Goal: Task Accomplishment & Management: Manage account settings

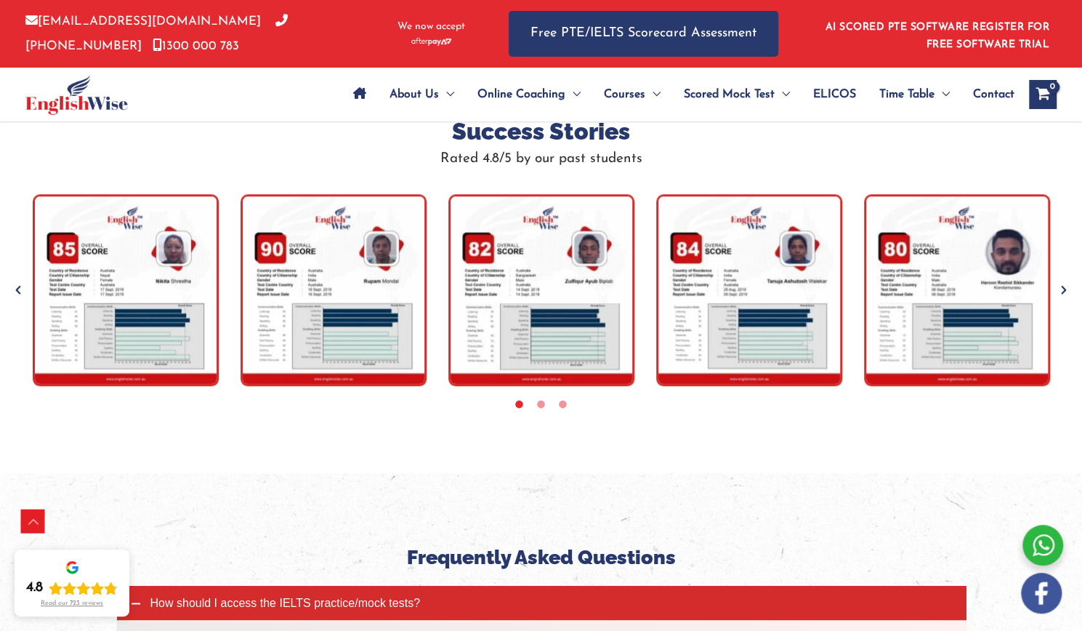
scroll to position [4136, 0]
click at [353, 94] on icon "Site Navigation: Main Menu" at bounding box center [359, 93] width 13 height 12
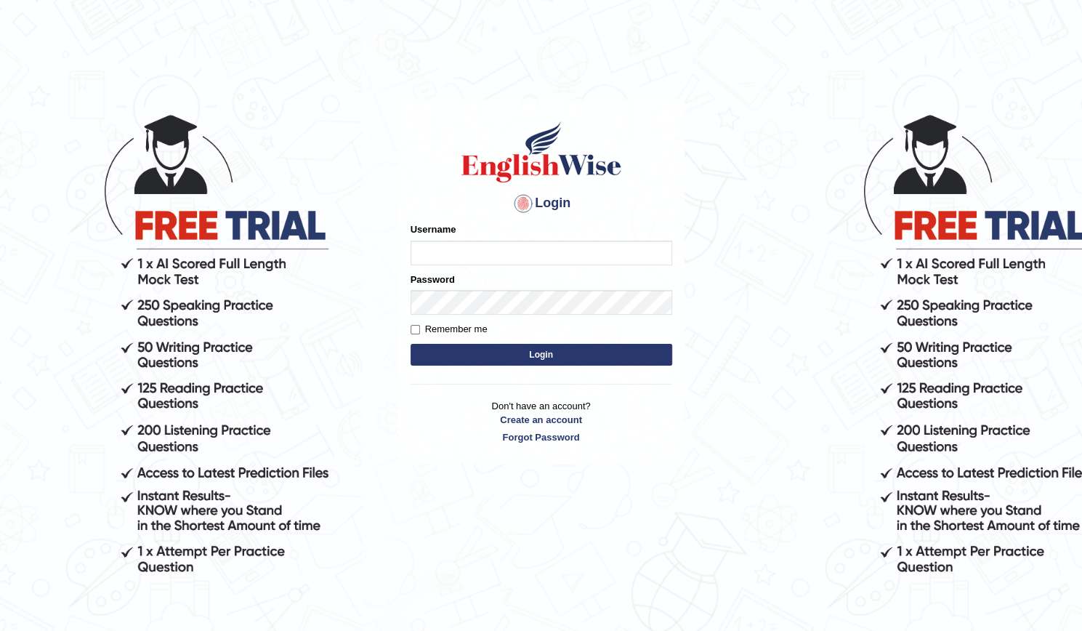
click at [510, 259] on input "Username" at bounding box center [542, 253] width 262 height 25
type input "EduSearchNepal"
click at [484, 350] on button "Login" at bounding box center [542, 355] width 262 height 22
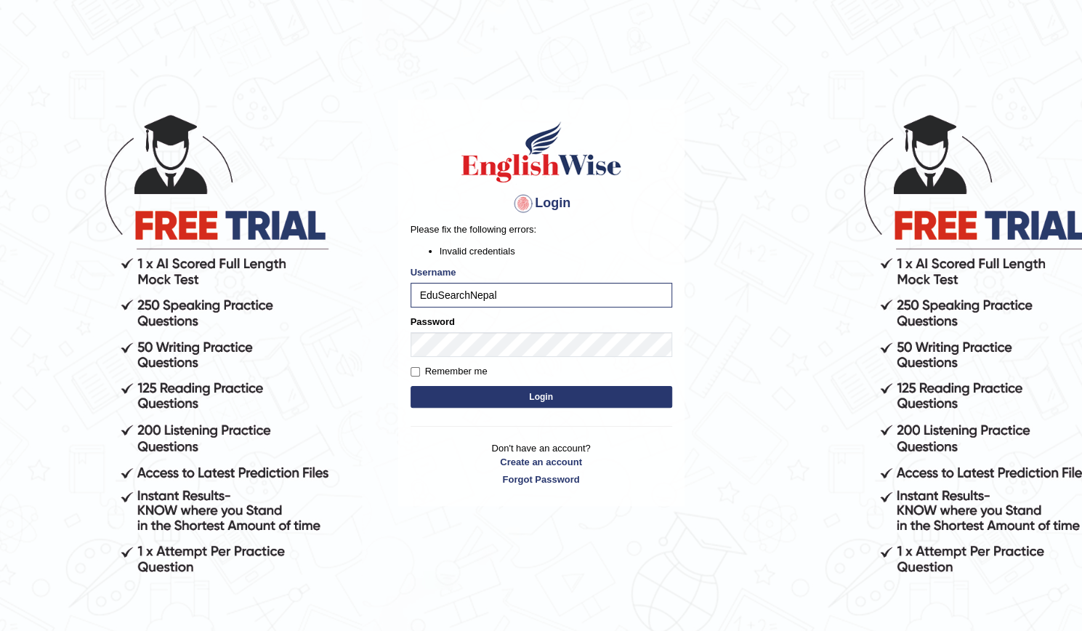
click at [493, 389] on button "Login" at bounding box center [542, 397] width 262 height 22
click at [416, 370] on input "Remember me" at bounding box center [415, 371] width 9 height 9
checkbox input "true"
click at [510, 389] on button "Login" at bounding box center [542, 397] width 262 height 22
click at [109, 309] on body "Login Please fix the following errors: Invalid credentials Username EduSearchNe…" at bounding box center [541, 369] width 1082 height 631
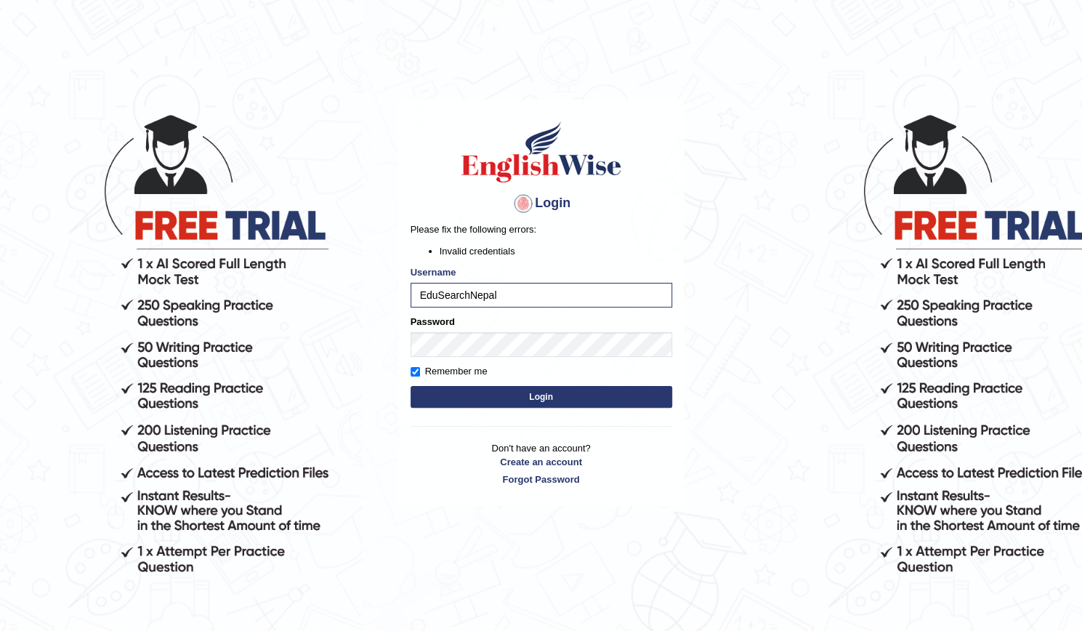
click at [619, 405] on button "Login" at bounding box center [542, 397] width 262 height 22
click at [411, 386] on button "Login" at bounding box center [542, 397] width 262 height 22
click at [528, 392] on button "Login" at bounding box center [542, 397] width 262 height 22
click at [550, 485] on link "Forgot Password" at bounding box center [542, 479] width 262 height 14
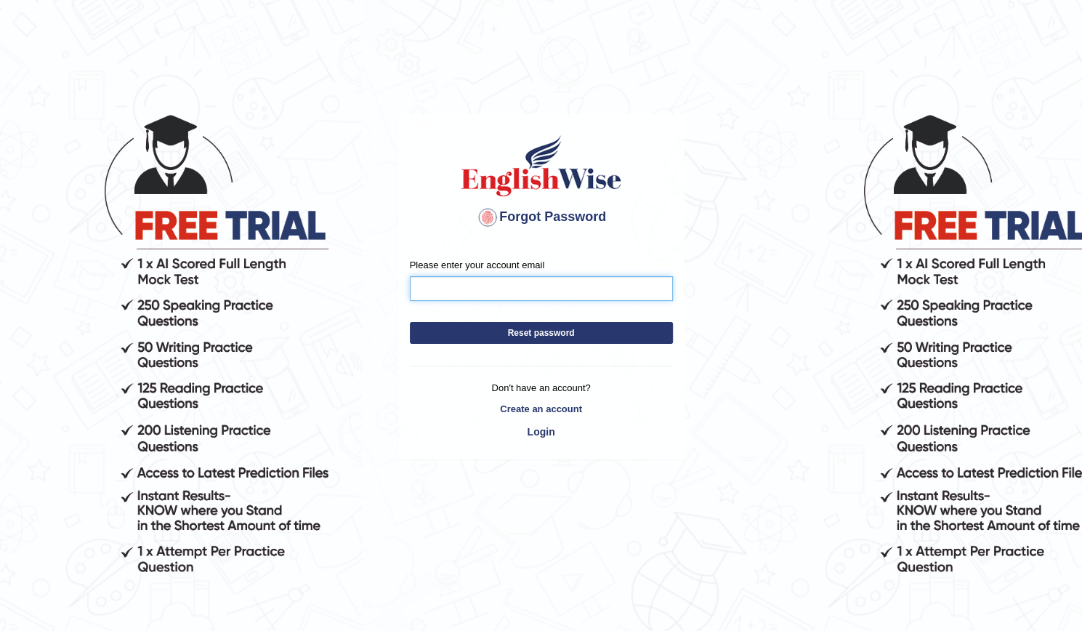
click at [473, 280] on input "Please enter your account email" at bounding box center [541, 288] width 263 height 25
type input "edusearchnepal@gmail.com"
click at [550, 334] on button "Reset password" at bounding box center [541, 333] width 263 height 22
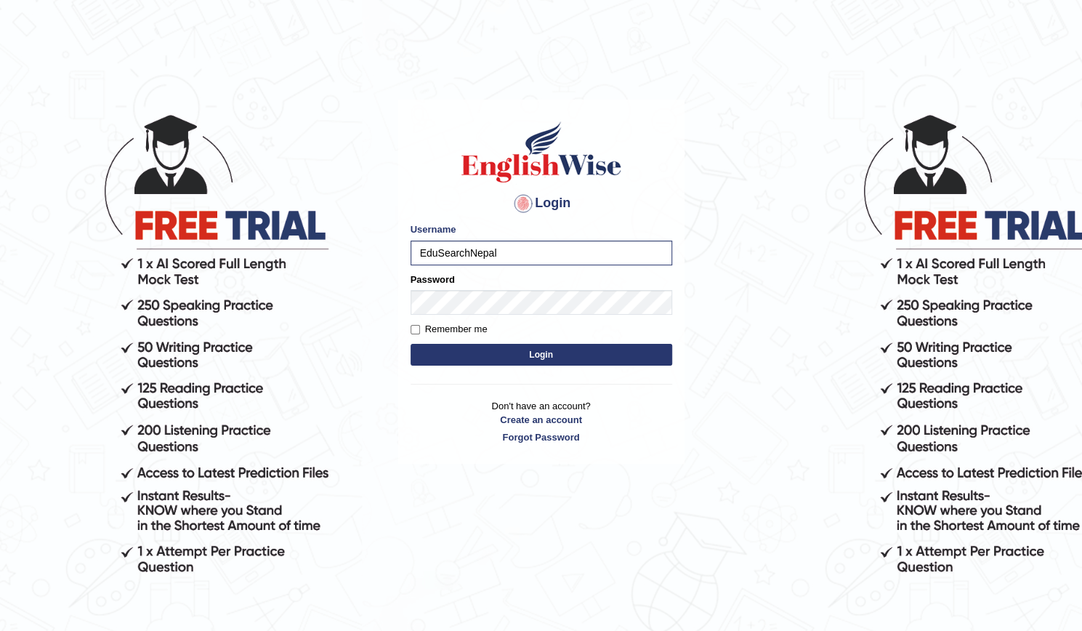
click at [443, 254] on input "EduSearchNepal" at bounding box center [542, 253] width 262 height 25
click at [475, 246] on input "EdusearchNepal" at bounding box center [542, 253] width 262 height 25
type input "Edusearchnepal"
click at [413, 325] on input "Remember me" at bounding box center [415, 329] width 9 height 9
checkbox input "true"
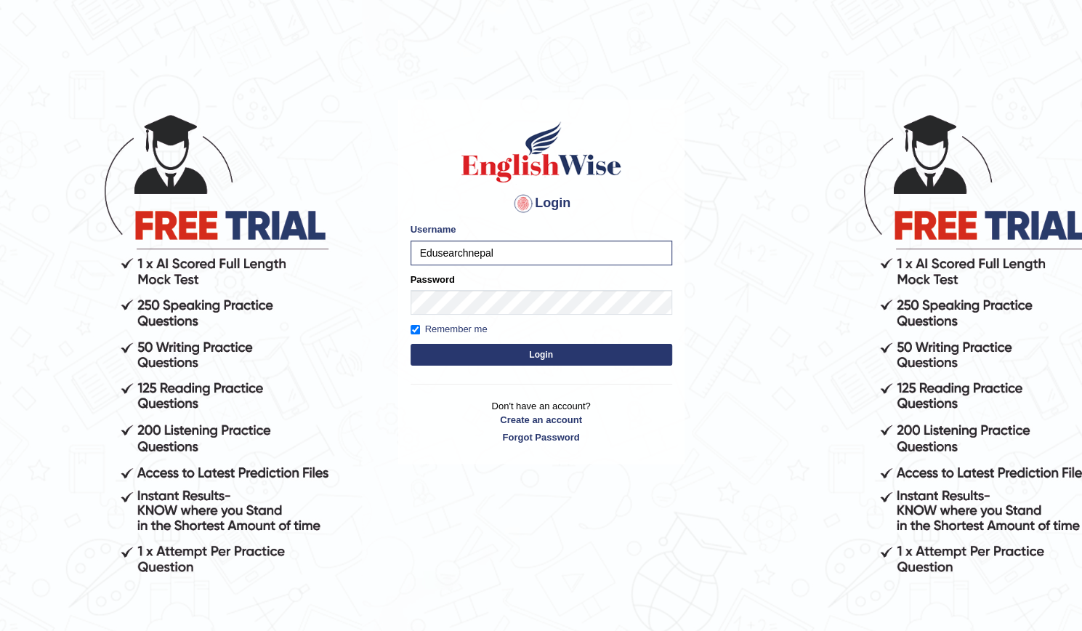
click at [546, 347] on button "Login" at bounding box center [542, 355] width 262 height 22
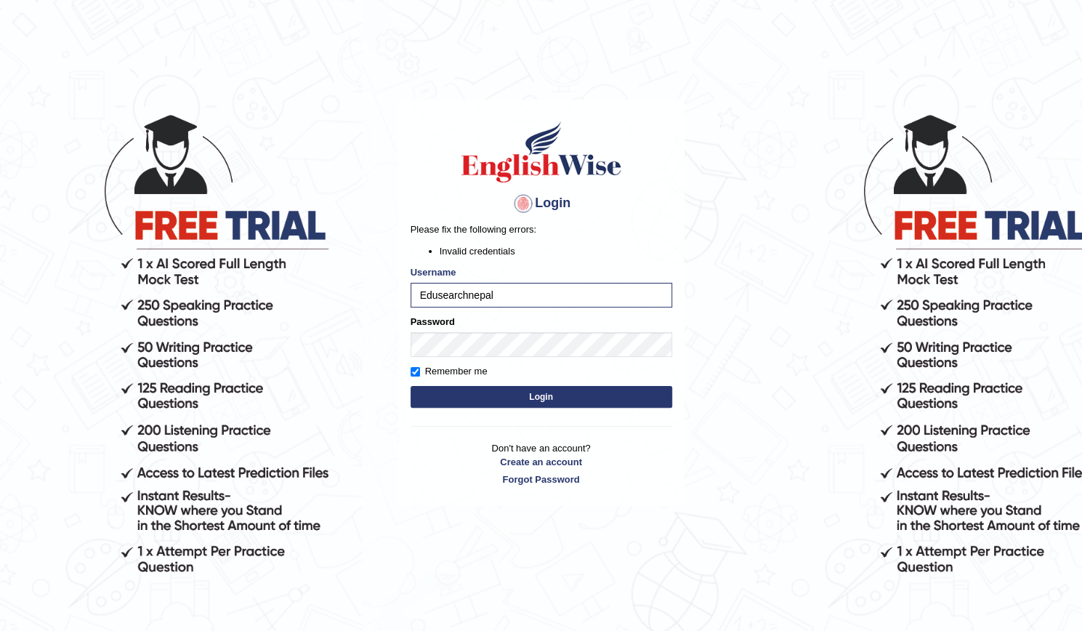
click at [510, 403] on button "Login" at bounding box center [542, 397] width 262 height 22
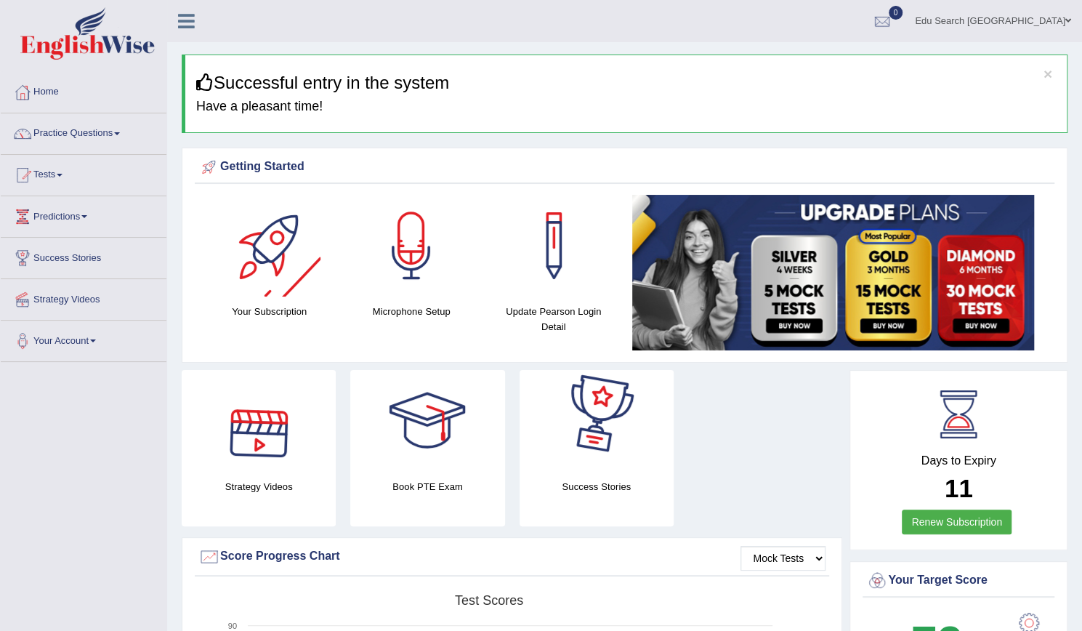
click at [254, 275] on div at bounding box center [270, 246] width 102 height 102
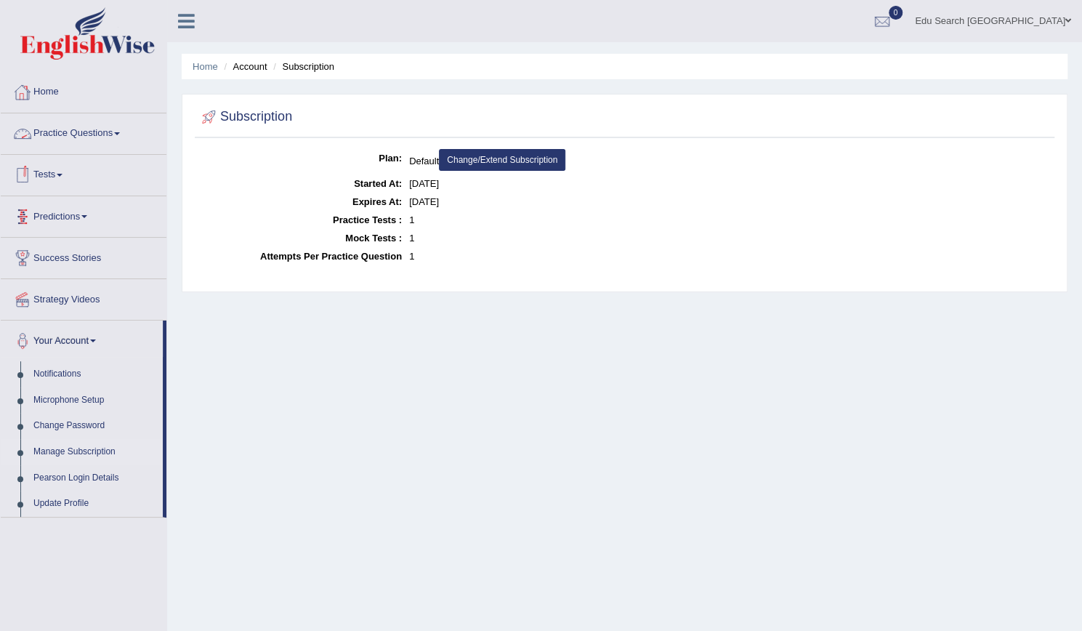
click at [57, 172] on link "Tests" at bounding box center [84, 173] width 166 height 36
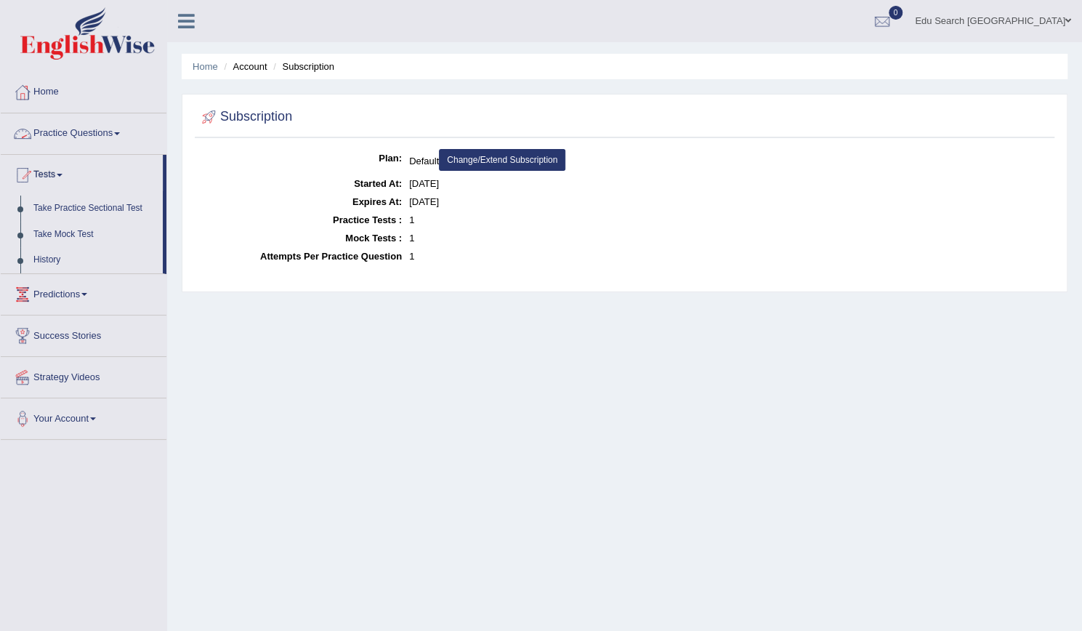
click at [68, 134] on link "Practice Questions" at bounding box center [84, 131] width 166 height 36
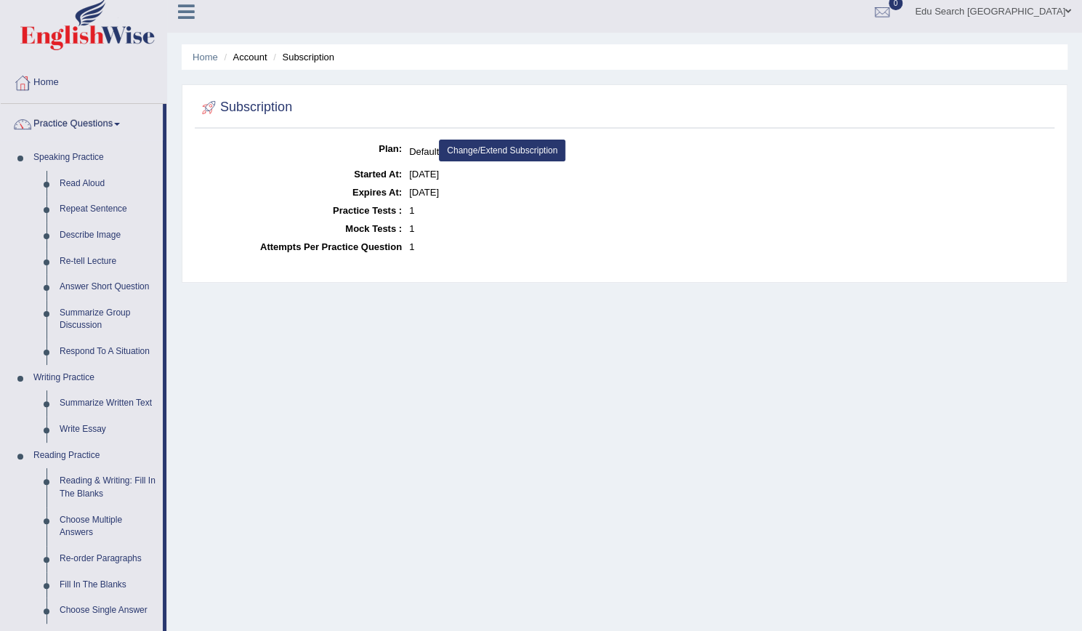
scroll to position [9, 0]
click at [44, 76] on link "Home" at bounding box center [84, 81] width 166 height 36
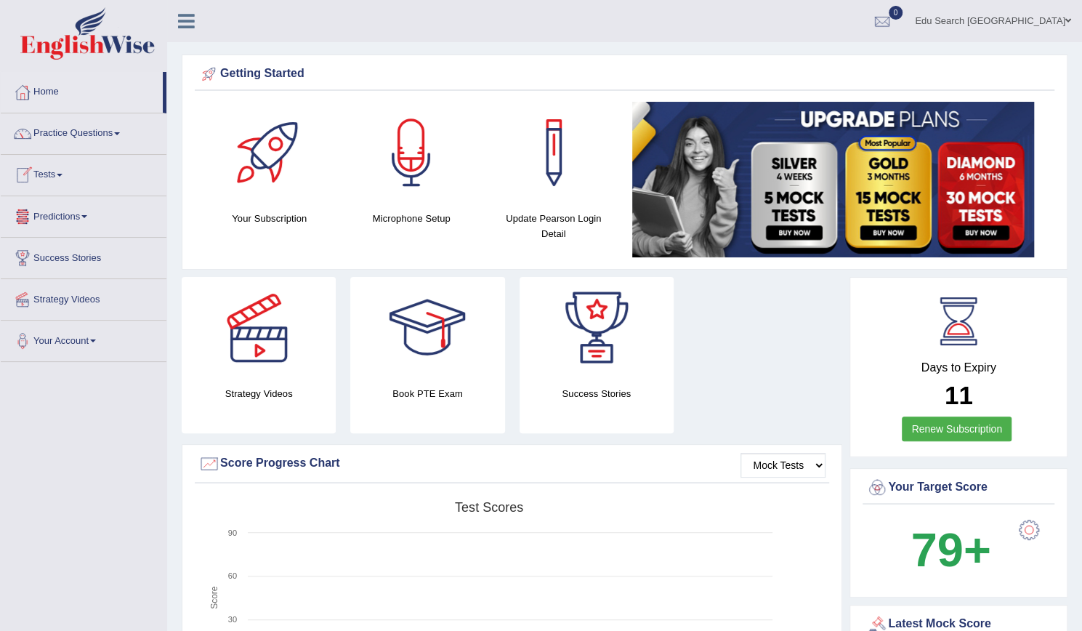
click at [45, 210] on link "Predictions" at bounding box center [84, 214] width 166 height 36
click at [41, 243] on link "Latest Predictions" at bounding box center [95, 250] width 136 height 26
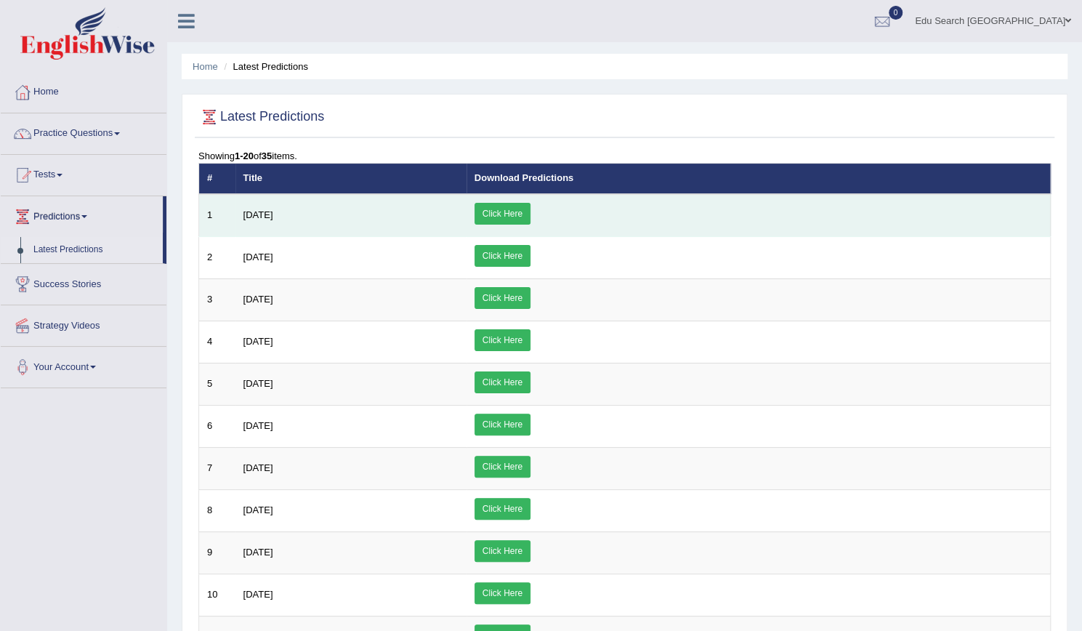
click at [530, 212] on link "Click Here" at bounding box center [503, 214] width 56 height 22
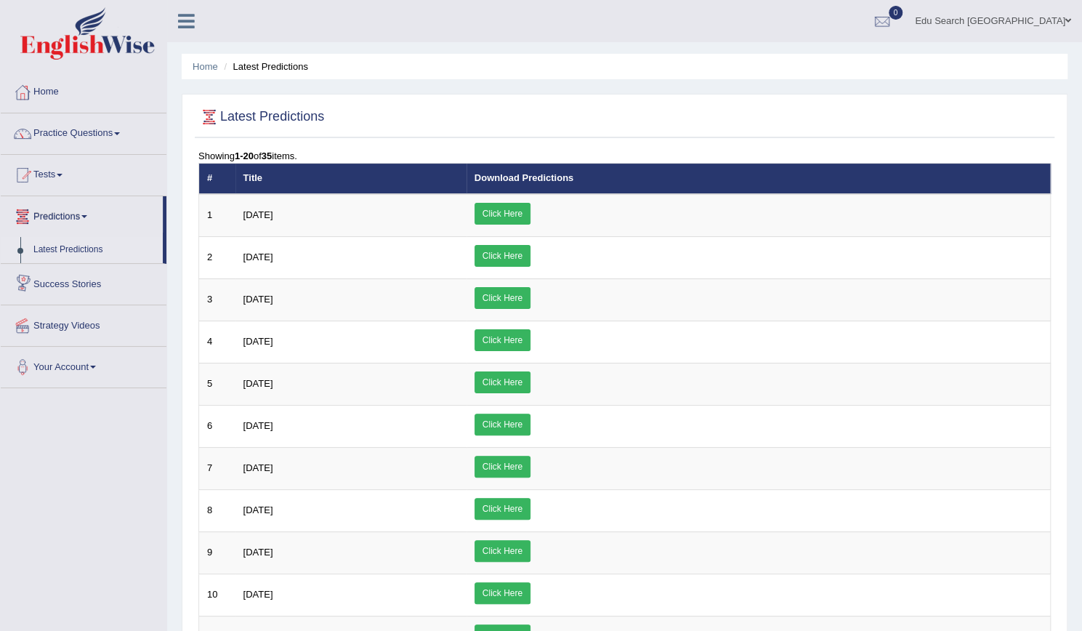
click at [70, 283] on link "Success Stories" at bounding box center [84, 282] width 166 height 36
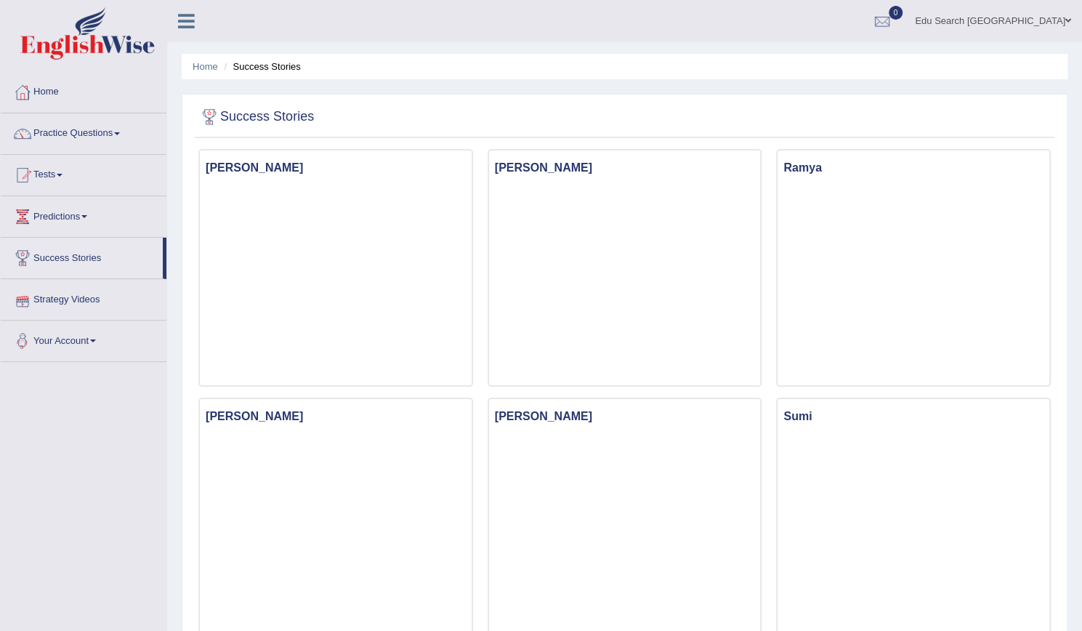
click at [86, 299] on link "Strategy Videos" at bounding box center [84, 297] width 166 height 36
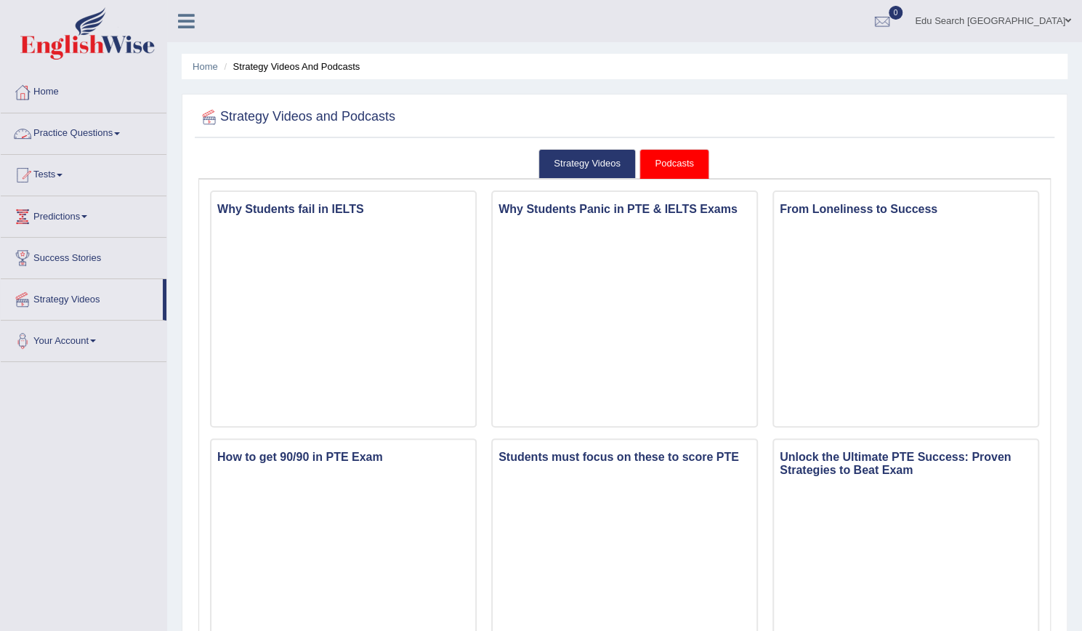
click at [45, 93] on link "Home" at bounding box center [84, 90] width 166 height 36
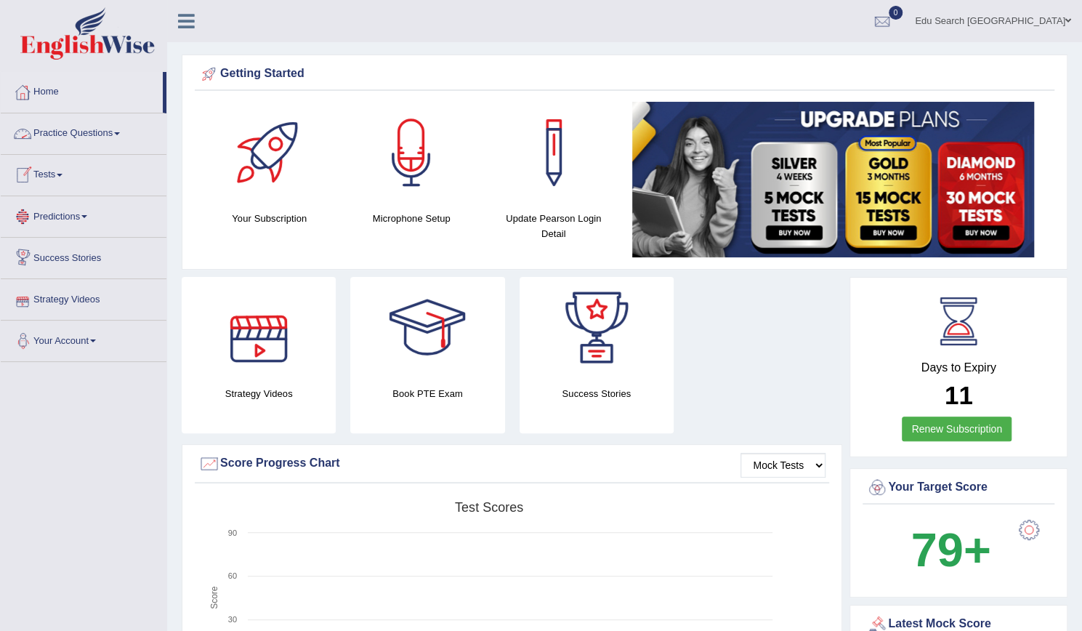
click at [475, 384] on div "Book PTE Exam" at bounding box center [427, 355] width 154 height 156
click at [431, 350] on div at bounding box center [427, 328] width 102 height 102
click at [250, 344] on div at bounding box center [259, 328] width 102 height 102
